Goal: Navigation & Orientation: Find specific page/section

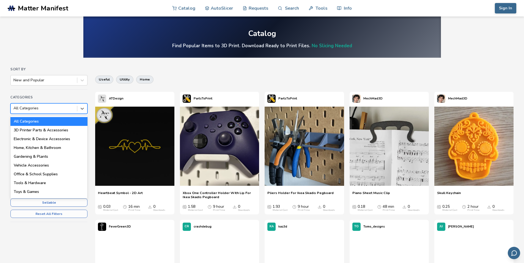
click at [33, 110] on div at bounding box center [43, 108] width 61 height 5
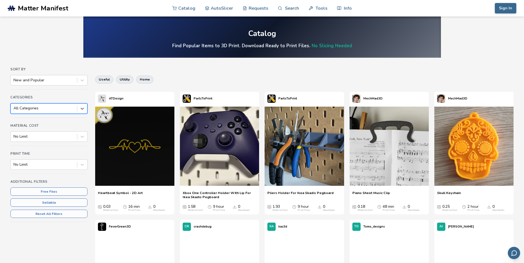
click at [42, 108] on div at bounding box center [43, 108] width 61 height 5
click at [219, 9] on link "AutoSlicer" at bounding box center [219, 8] width 28 height 16
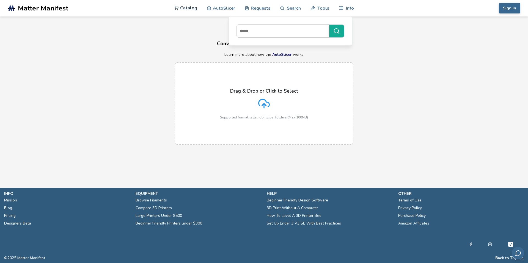
click at [182, 5] on link "Catalog" at bounding box center [185, 8] width 23 height 16
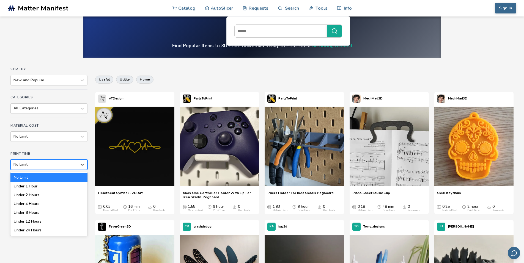
click at [58, 166] on div at bounding box center [43, 164] width 61 height 5
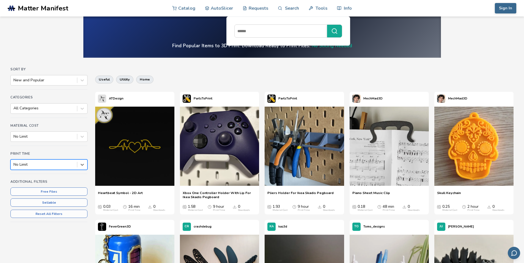
click at [58, 166] on div at bounding box center [43, 164] width 61 height 5
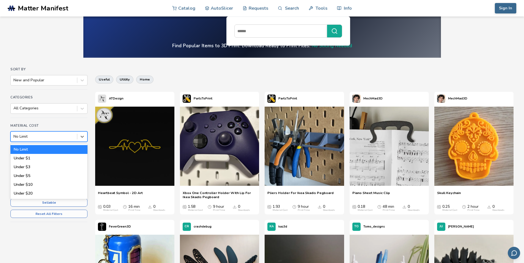
click at [65, 137] on div at bounding box center [43, 136] width 61 height 5
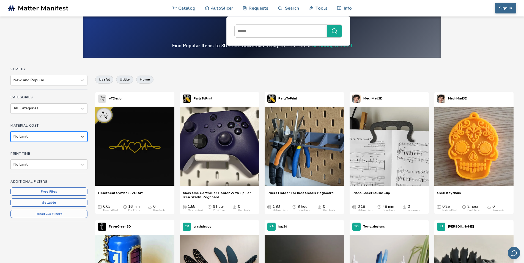
click at [65, 137] on div at bounding box center [43, 136] width 61 height 5
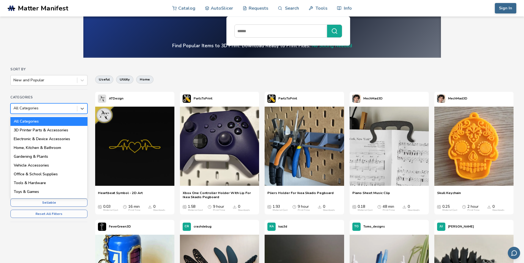
click at [65, 110] on div at bounding box center [43, 108] width 61 height 5
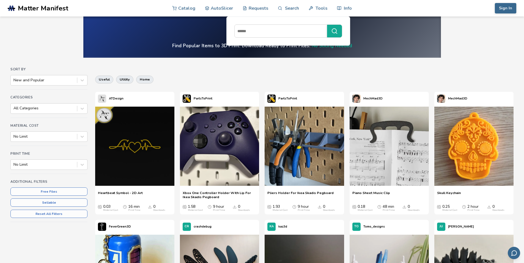
click at [61, 75] on div "Sort By New and Popular" at bounding box center [48, 78] width 77 height 22
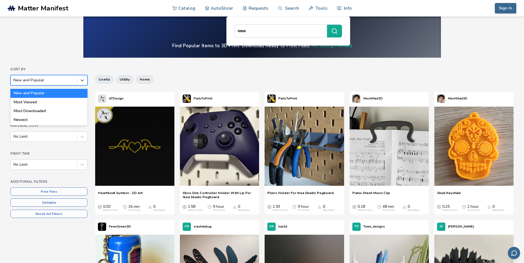
click at [61, 75] on div "New and Popular" at bounding box center [48, 80] width 77 height 10
